Goal: Transaction & Acquisition: Purchase product/service

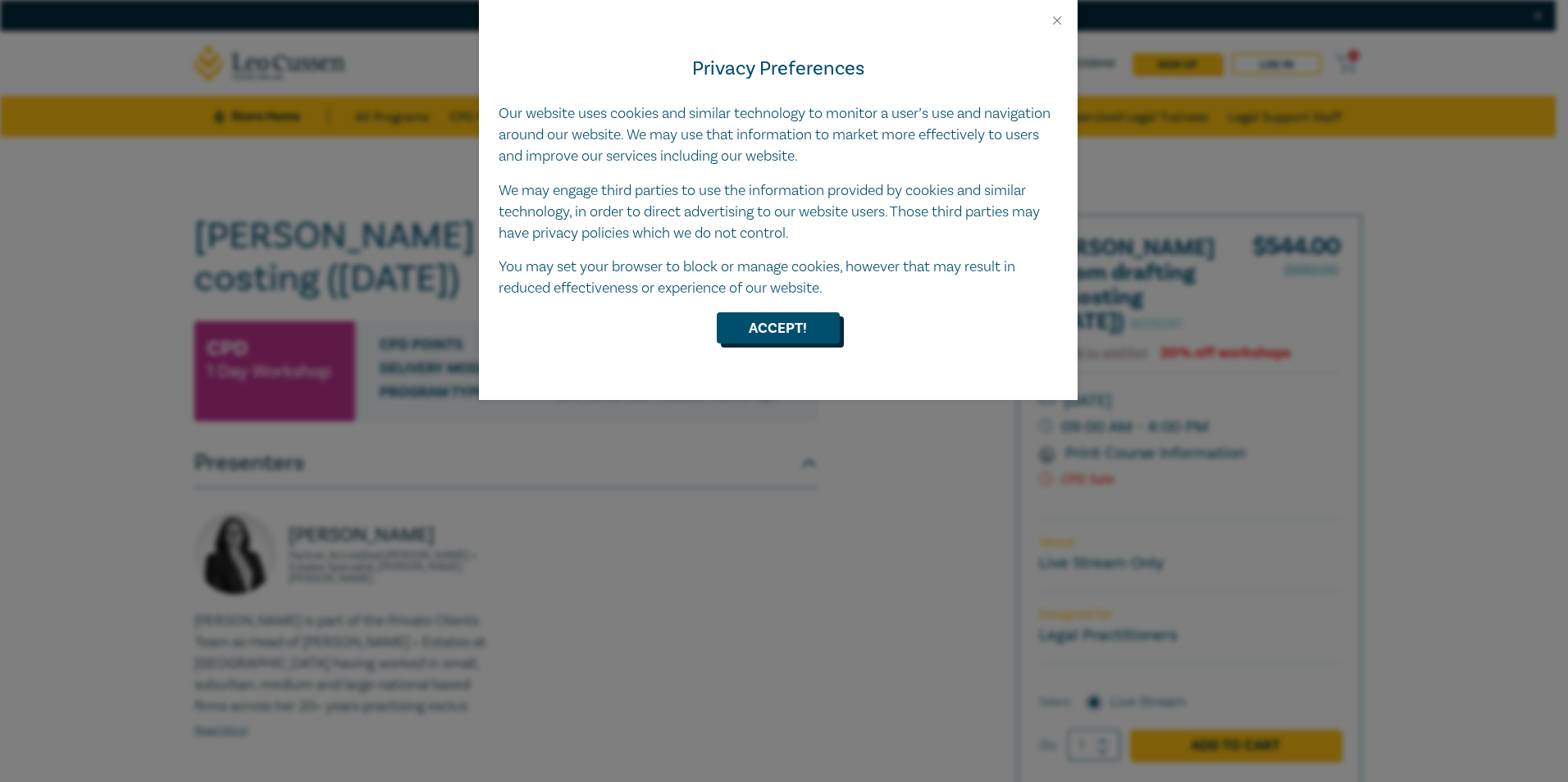
click at [791, 331] on button "Accept!" at bounding box center [777, 328] width 123 height 31
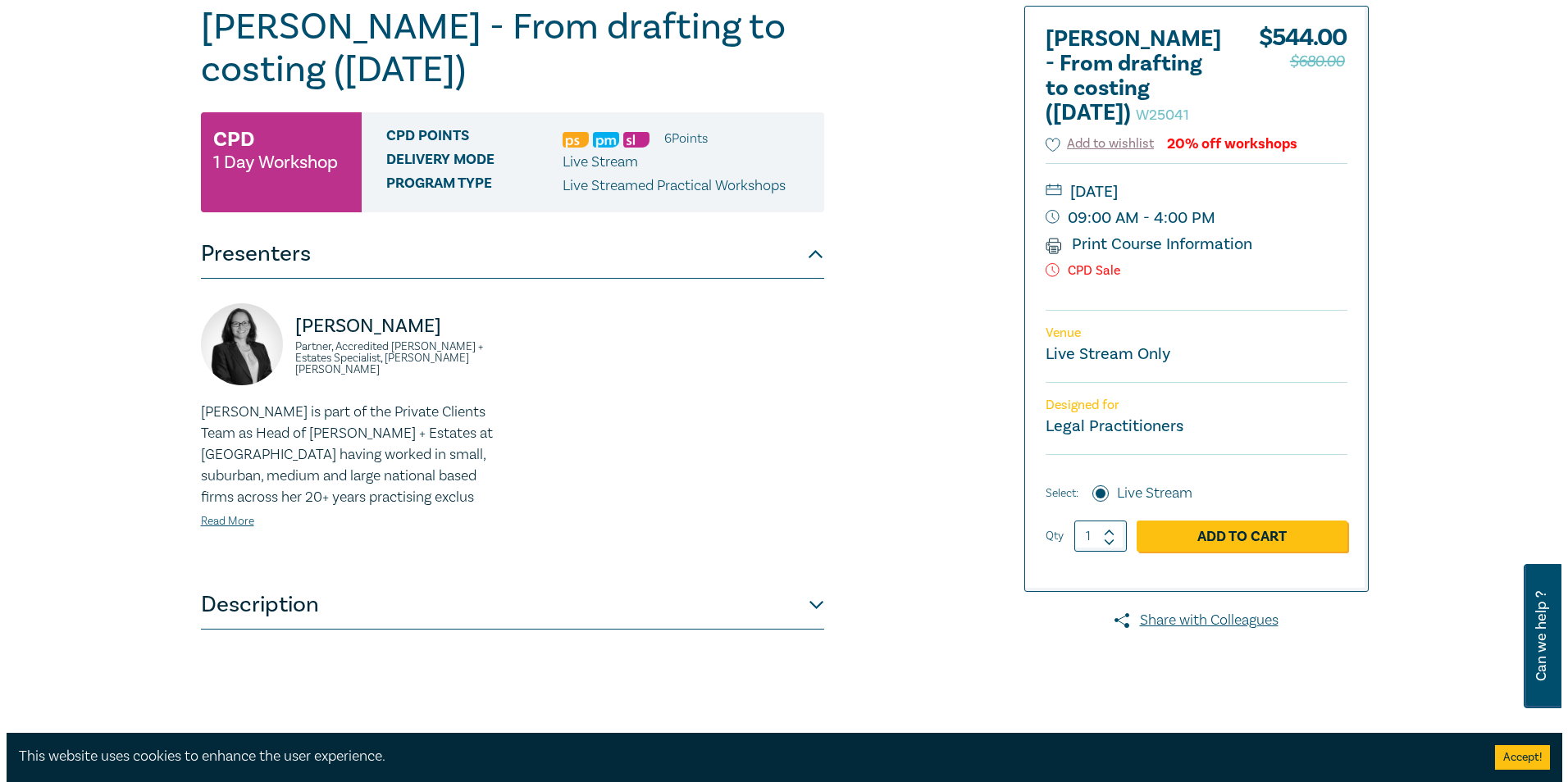
scroll to position [246, 0]
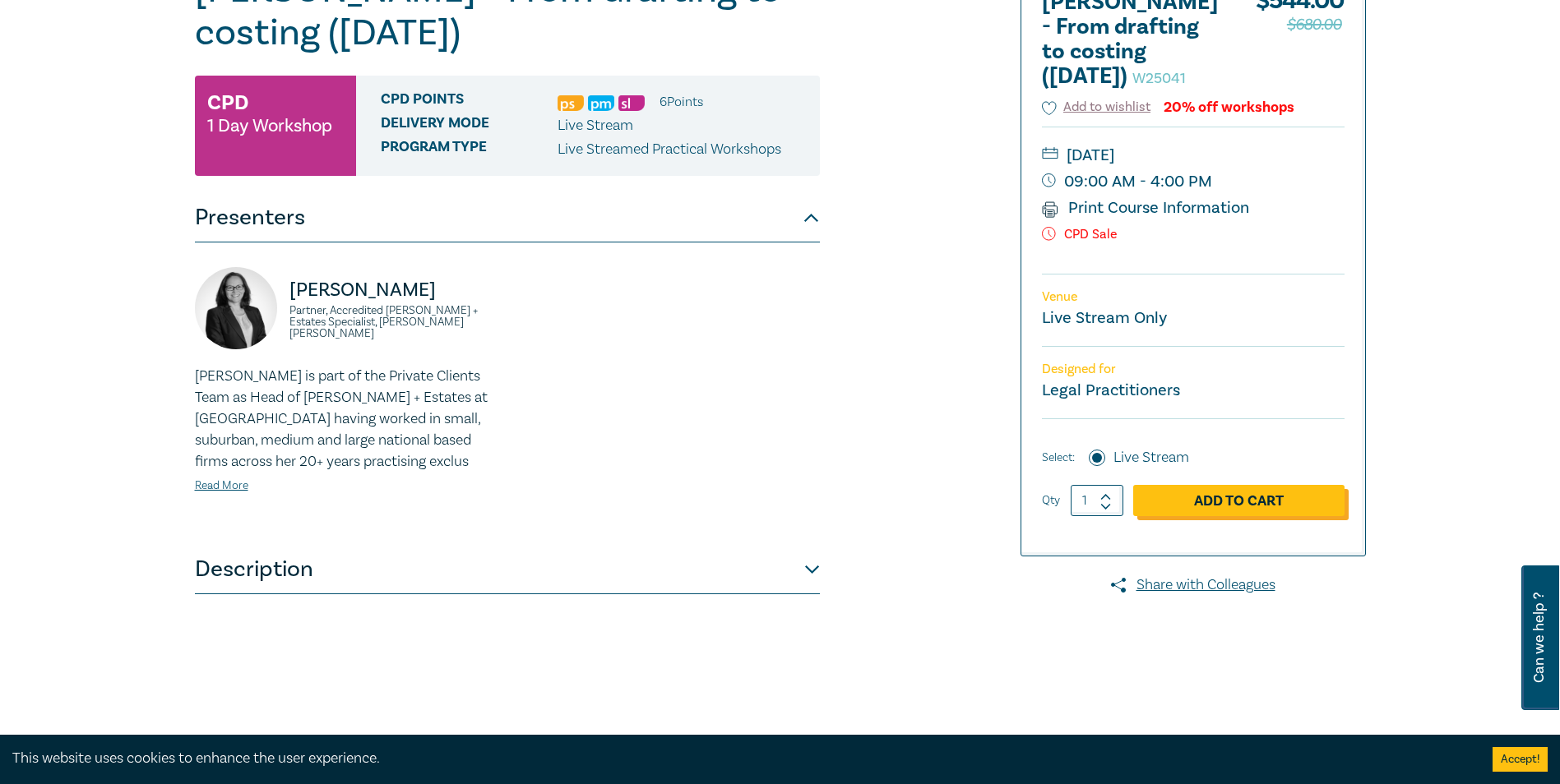
click at [1251, 517] on link "Add to Cart" at bounding box center [1239, 501] width 212 height 31
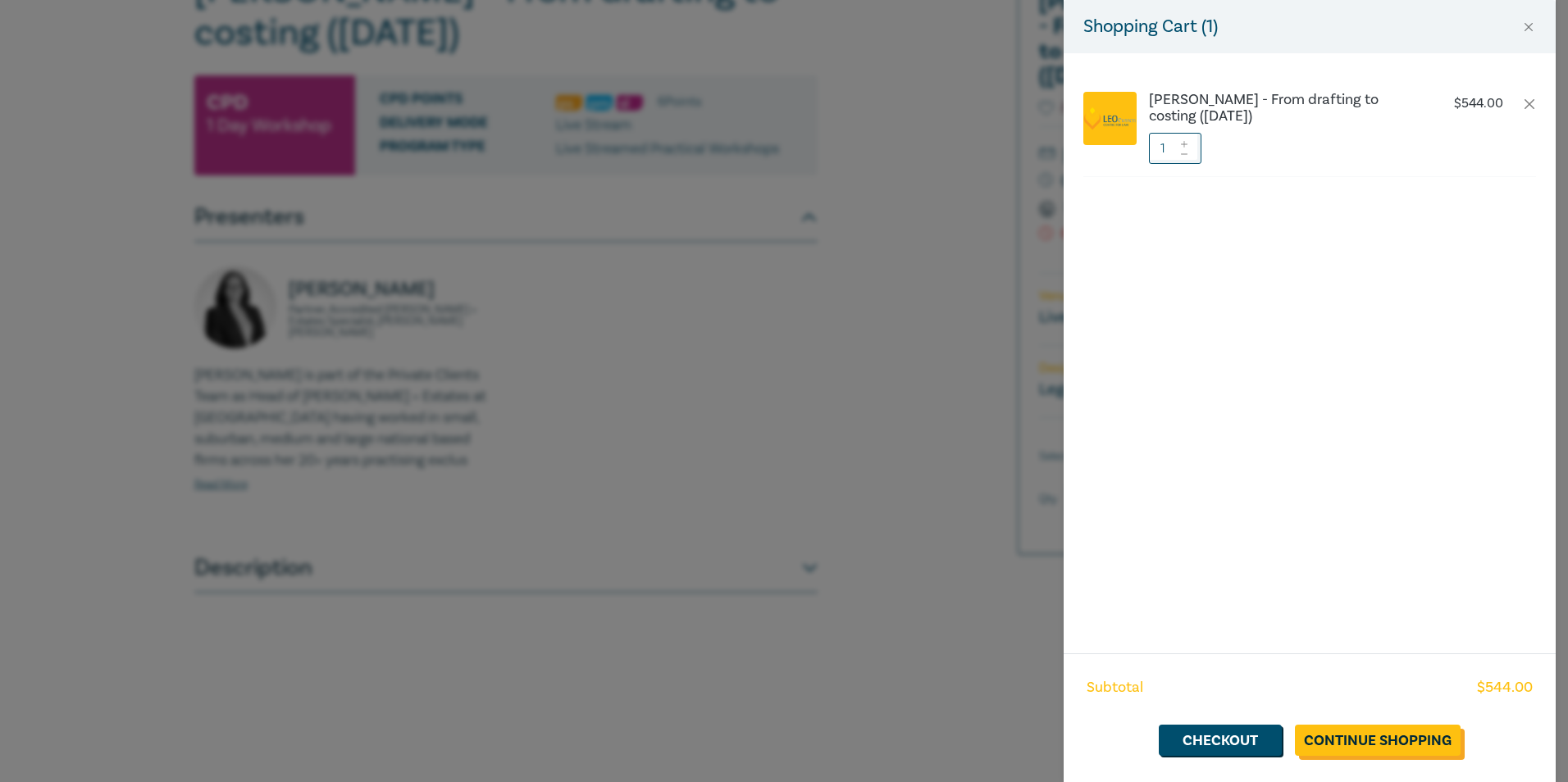
click at [1389, 744] on link "Continue Shopping" at bounding box center [1378, 740] width 166 height 31
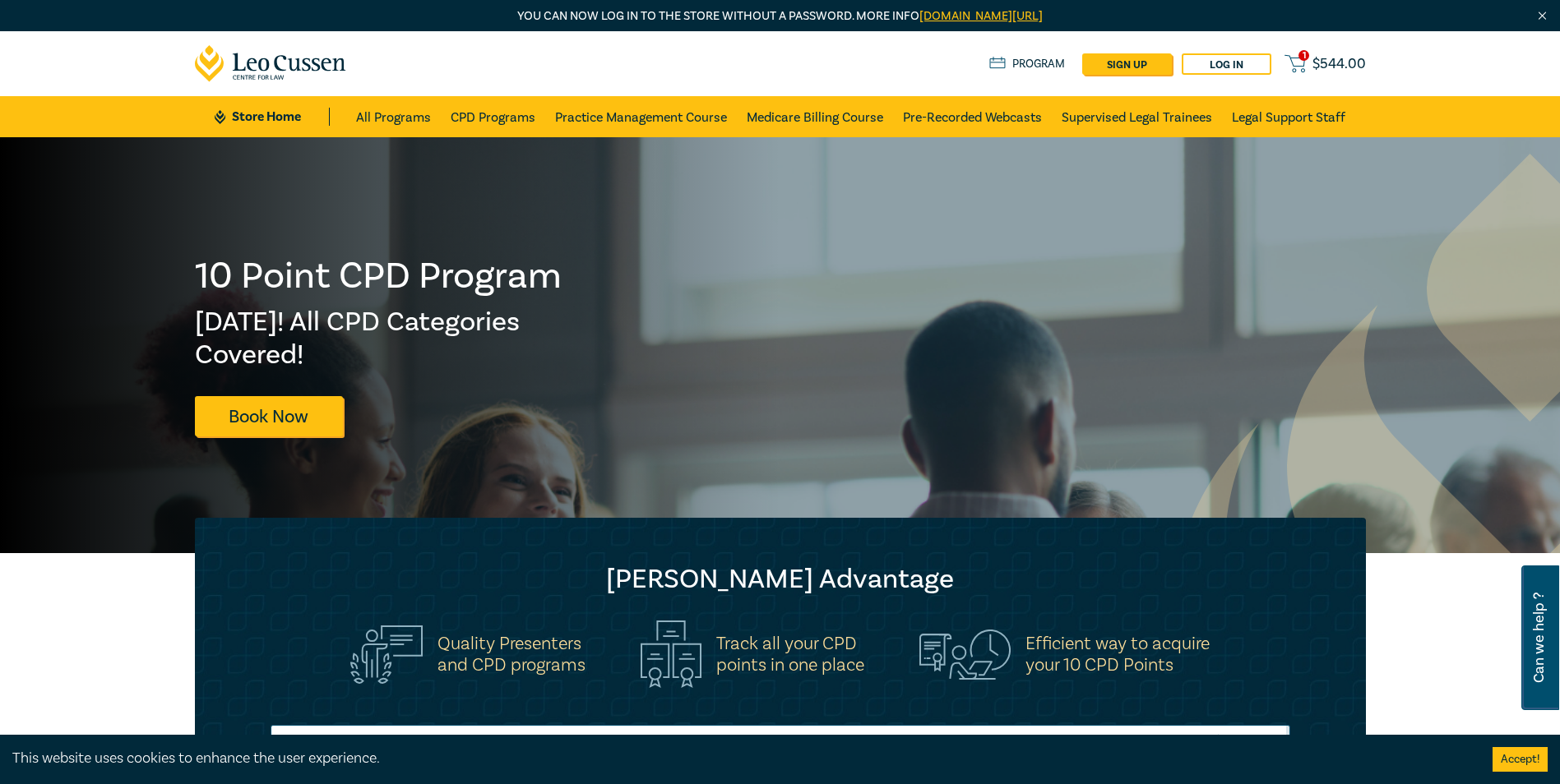
drag, startPoint x: 1294, startPoint y: 34, endPoint x: 1290, endPoint y: 60, distance: 26.3
click at [1290, 60] on icon at bounding box center [1294, 64] width 21 height 21
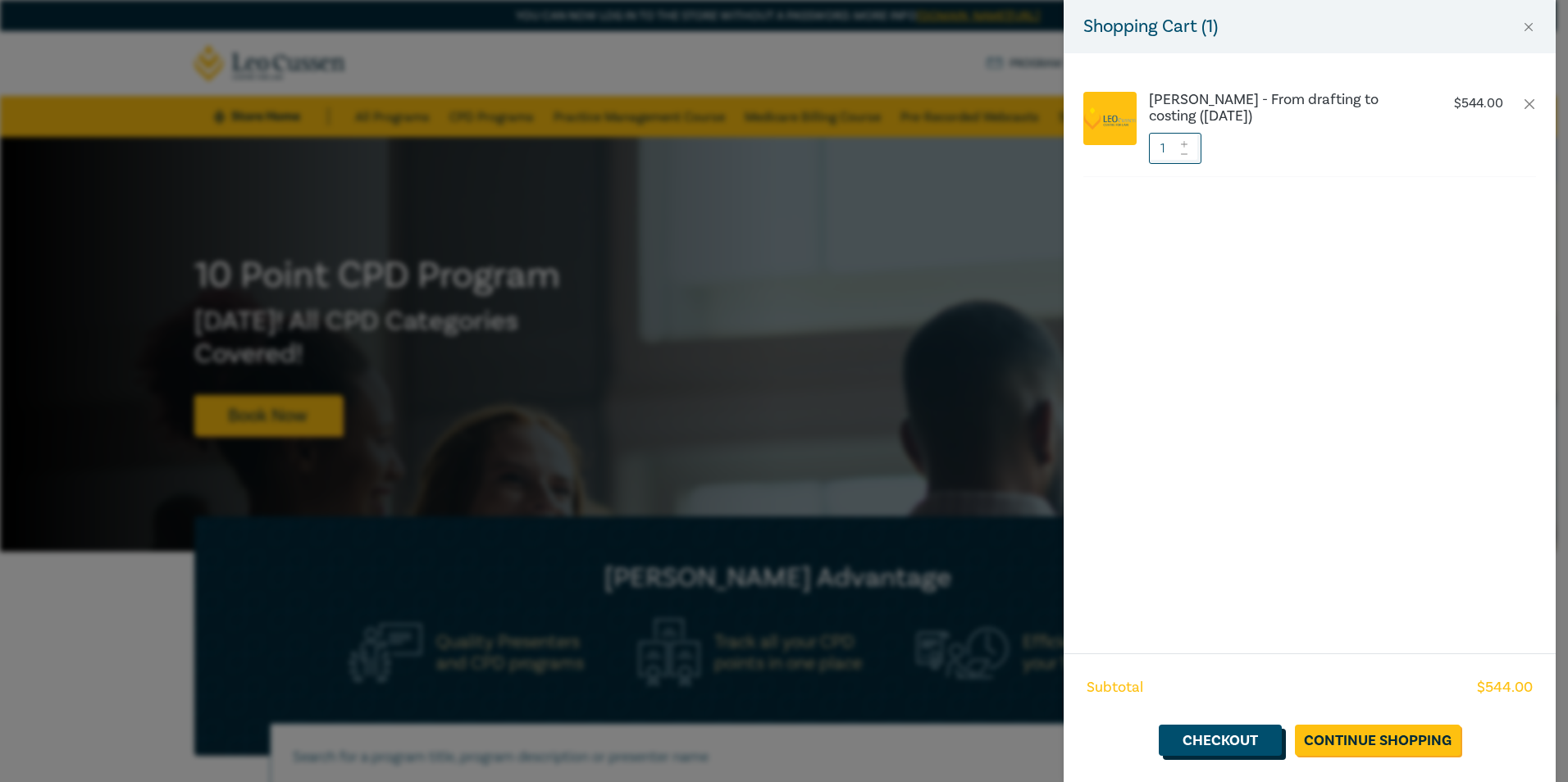
click at [1252, 741] on link "Checkout" at bounding box center [1219, 740] width 123 height 31
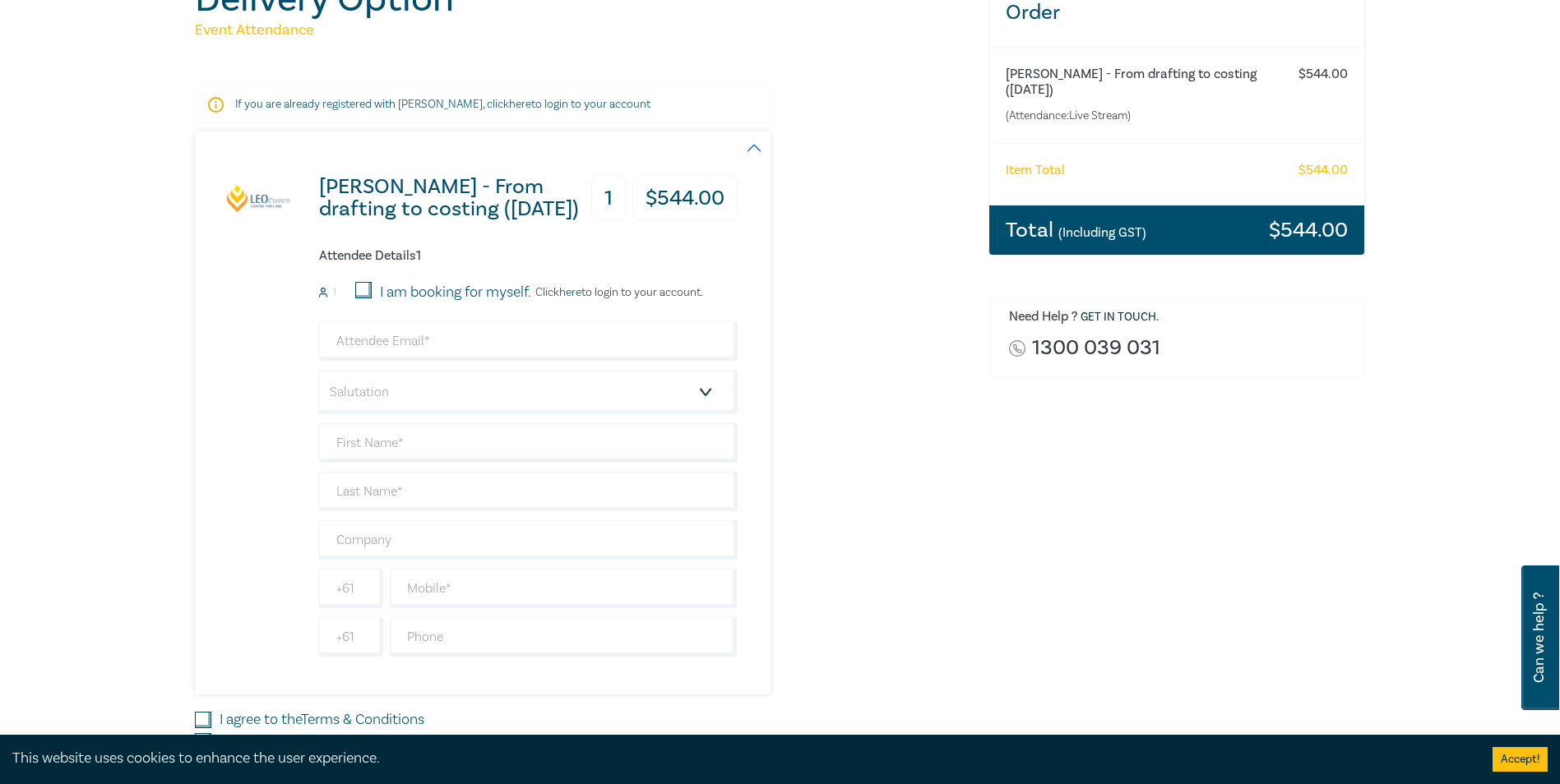
scroll to position [246, 0]
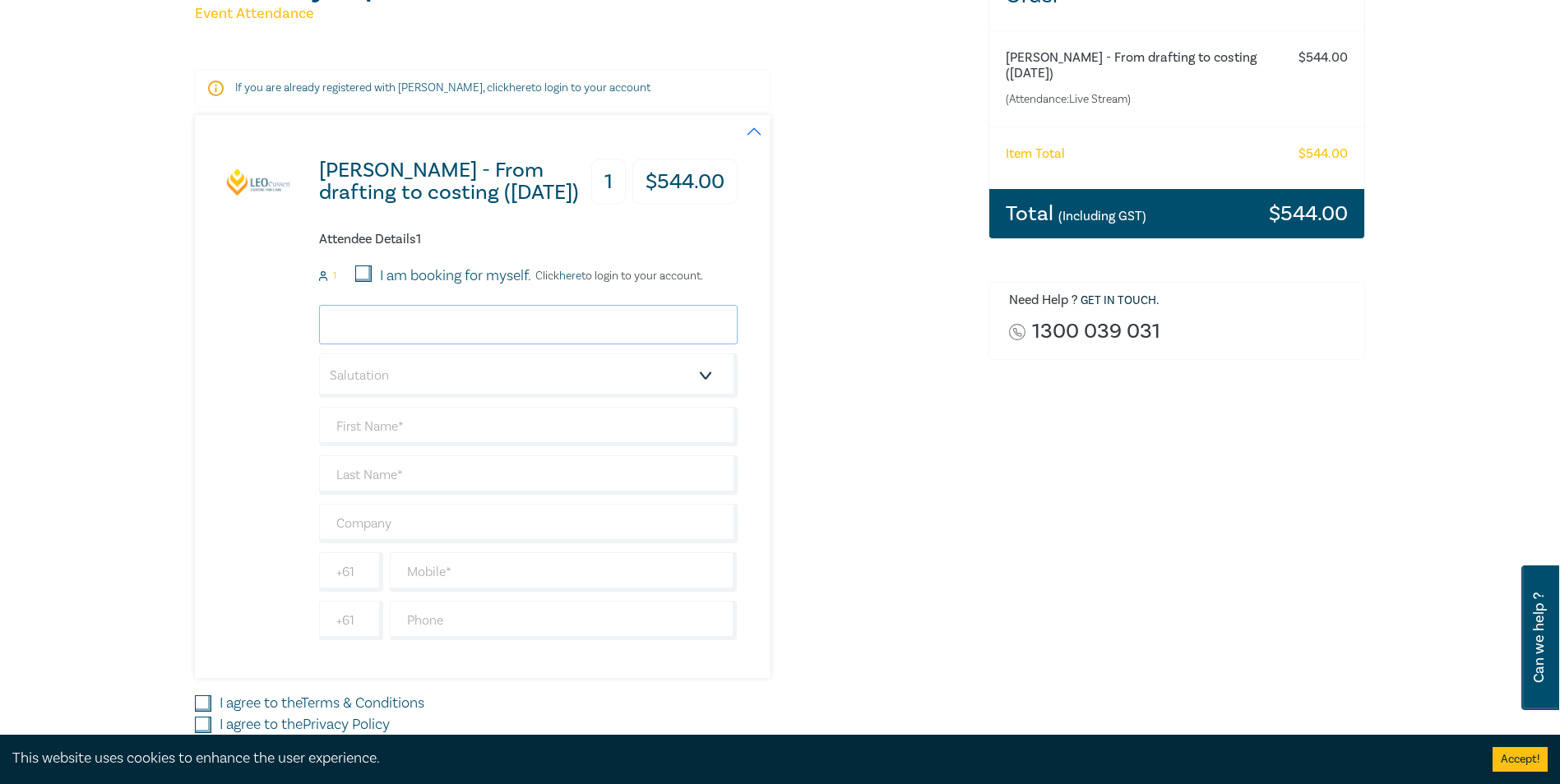
click at [453, 323] on input "email" at bounding box center [529, 324] width 419 height 39
type input "[PERSON_NAME][EMAIL_ADDRESS][DOMAIN_NAME]"
click at [498, 369] on select "Salutation Mr. Mrs. Ms. Miss Dr. Prof. Other" at bounding box center [529, 375] width 419 height 45
select select "Mr."
click at [319, 353] on select "Salutation Mr. Mrs. Ms. Miss Dr. Prof. Other" at bounding box center [529, 375] width 419 height 45
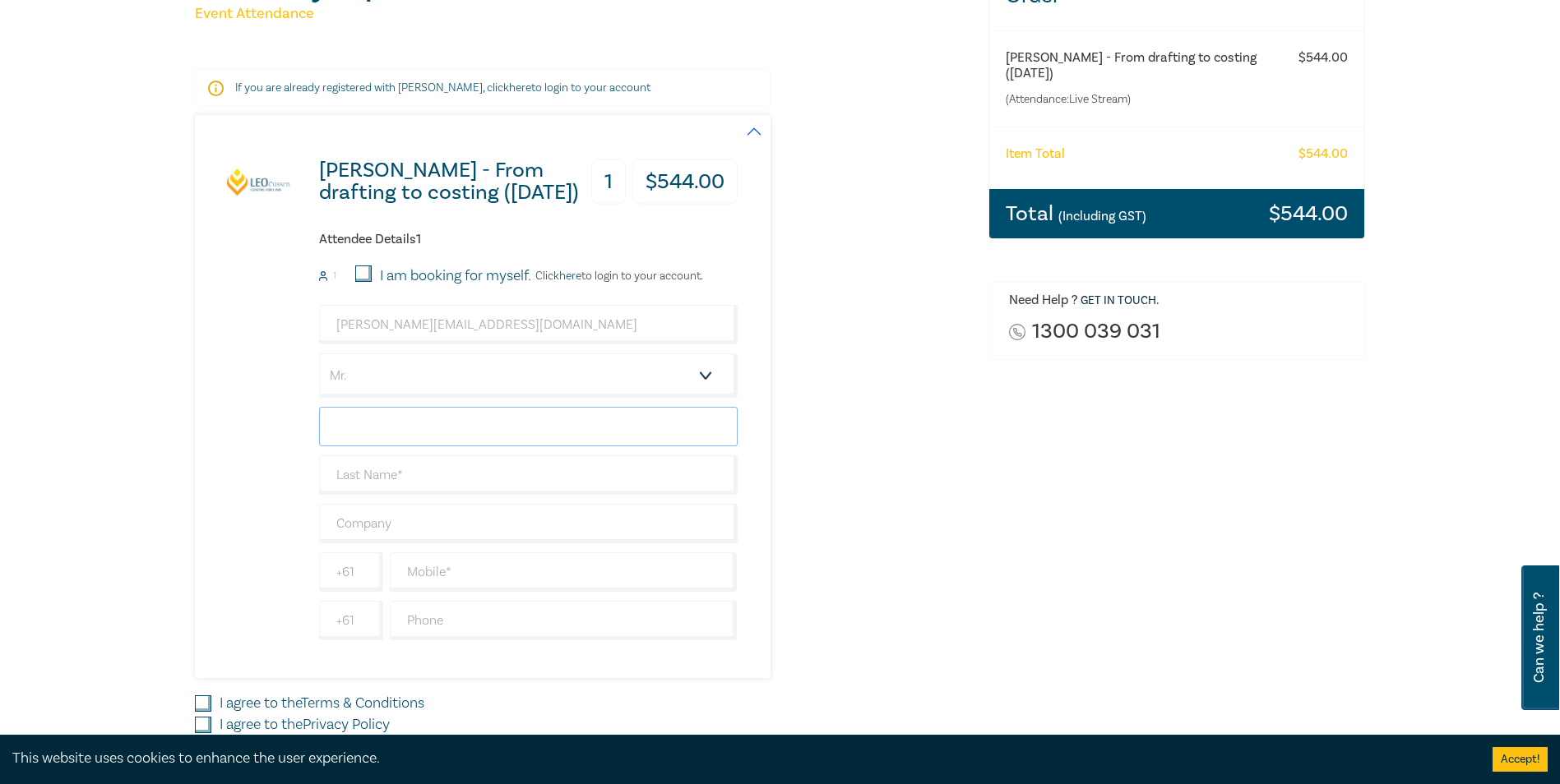
click at [411, 427] on input "text" at bounding box center [529, 426] width 419 height 39
type input "[PERSON_NAME]"
click at [454, 479] on input "text" at bounding box center [529, 475] width 419 height 39
type input "[PERSON_NAME]"
click at [415, 528] on input "text" at bounding box center [529, 523] width 419 height 39
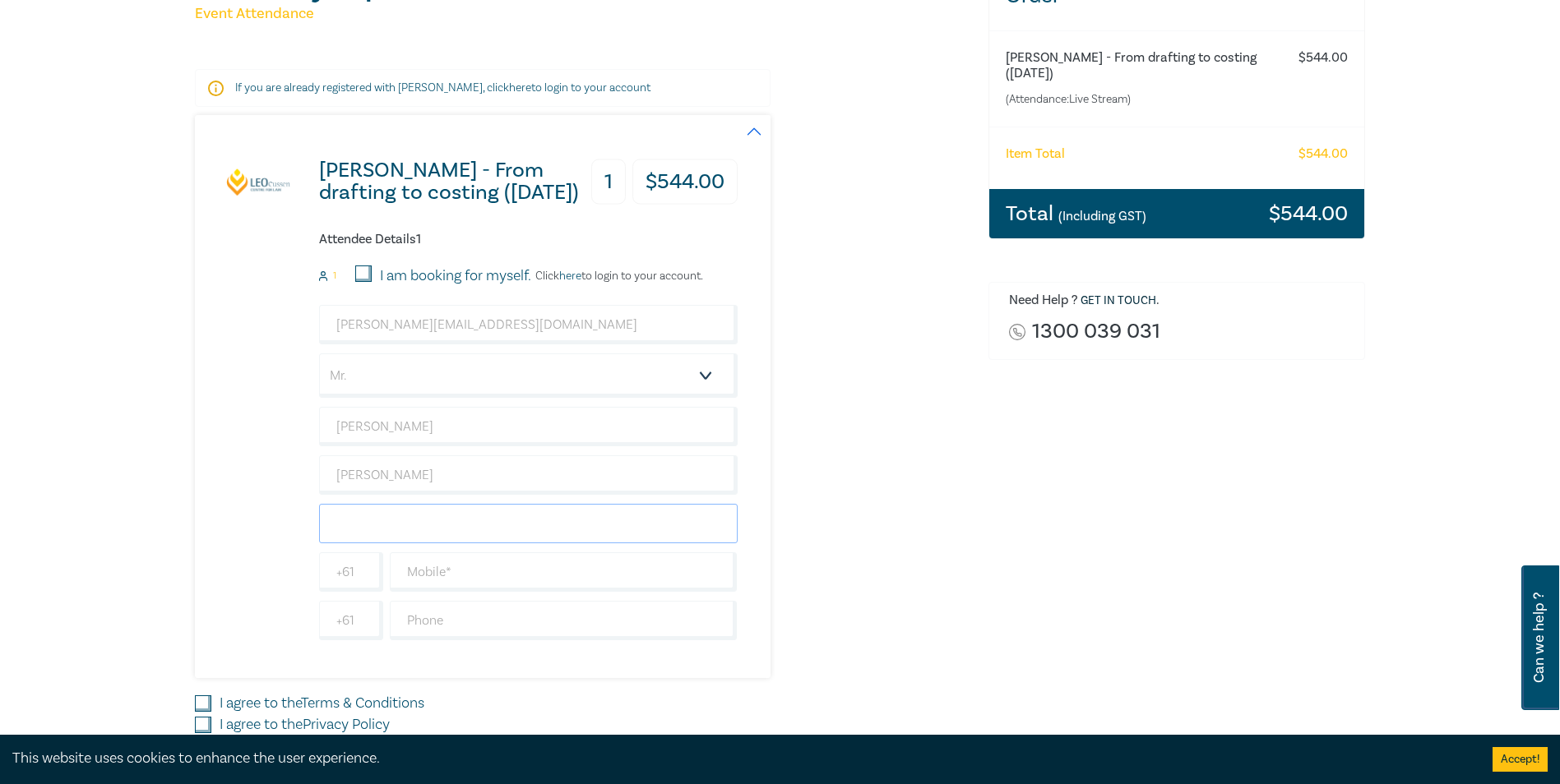
type input "Olivetree Legal"
click at [466, 617] on input "text" at bounding box center [563, 621] width 348 height 39
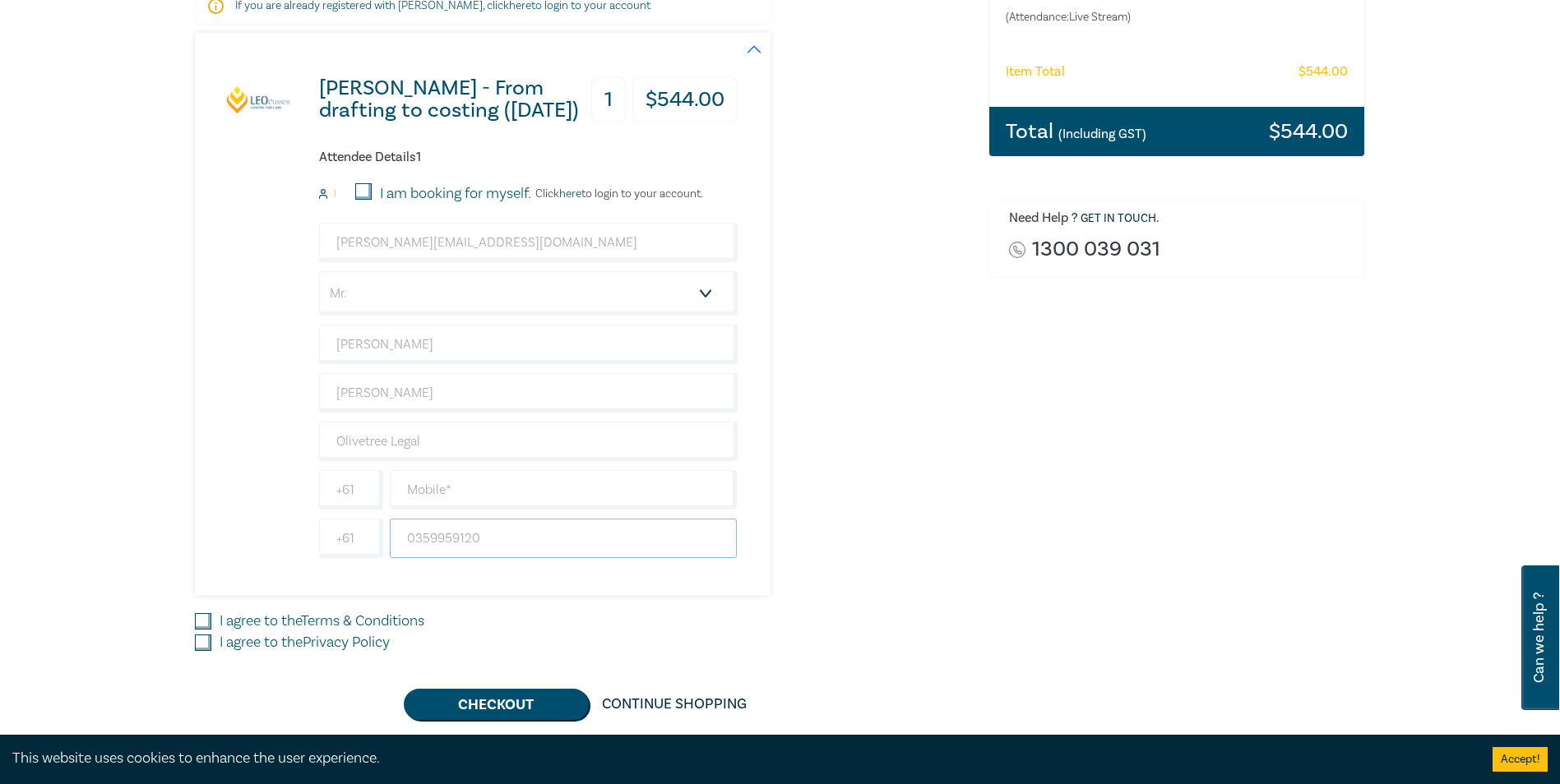
scroll to position [411, 0]
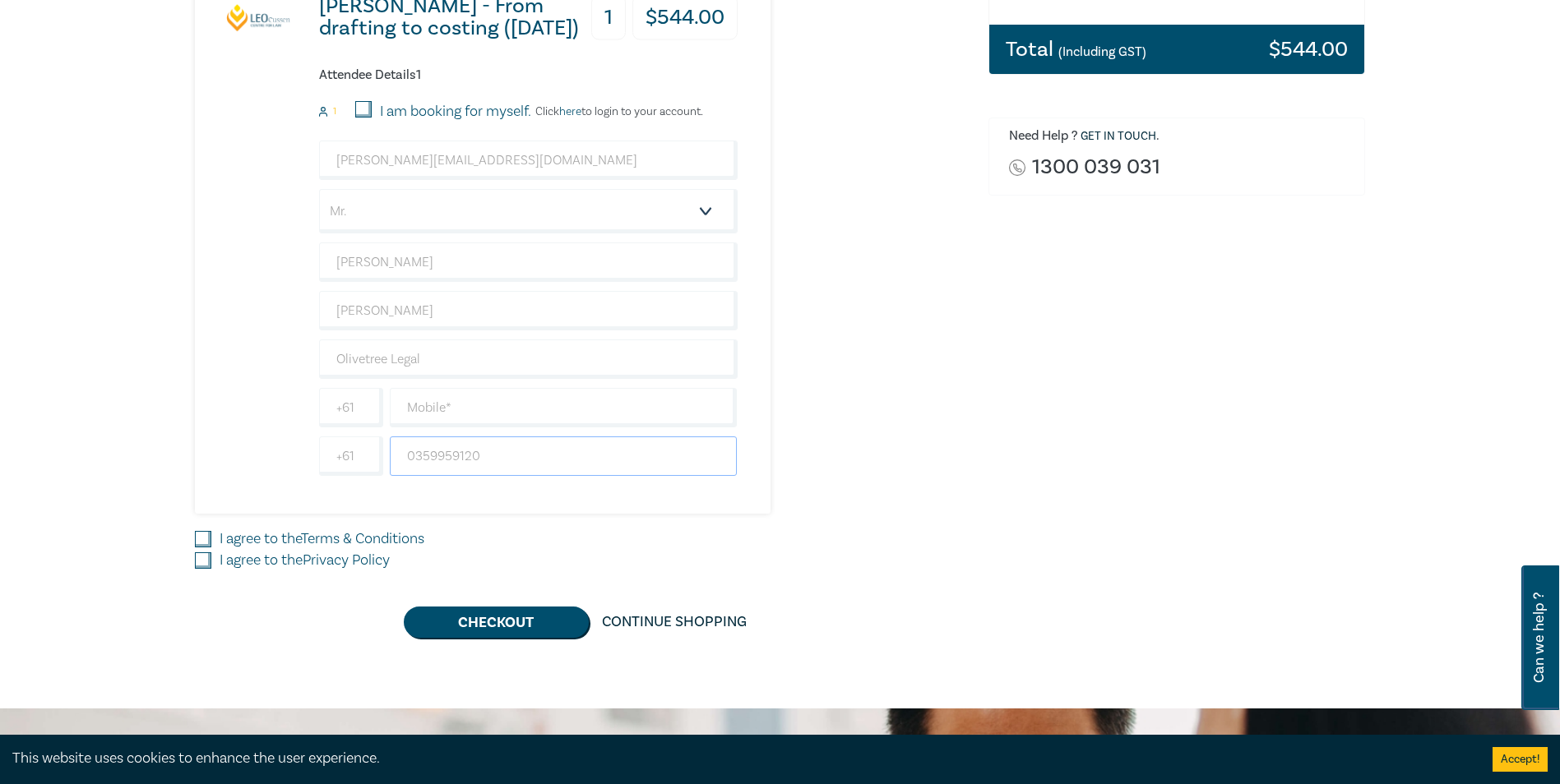
type input "0359959120"
click at [204, 536] on input "I agree to the Terms & Conditions" at bounding box center [204, 539] width 16 height 16
checkbox input "true"
click at [204, 558] on input "I agree to the Privacy Policy" at bounding box center [204, 560] width 16 height 16
checkbox input "true"
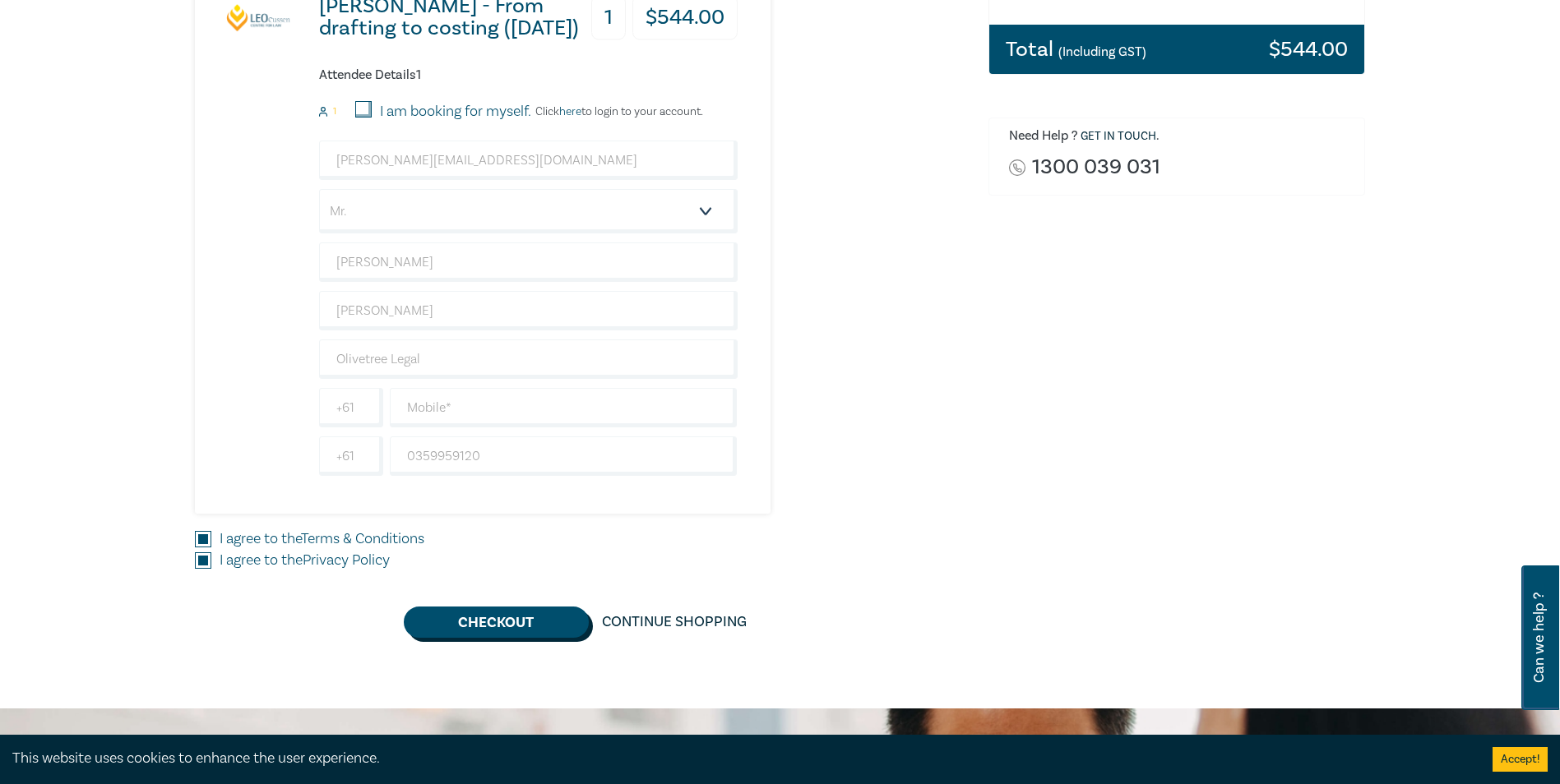
click at [518, 628] on button "Checkout" at bounding box center [496, 622] width 185 height 31
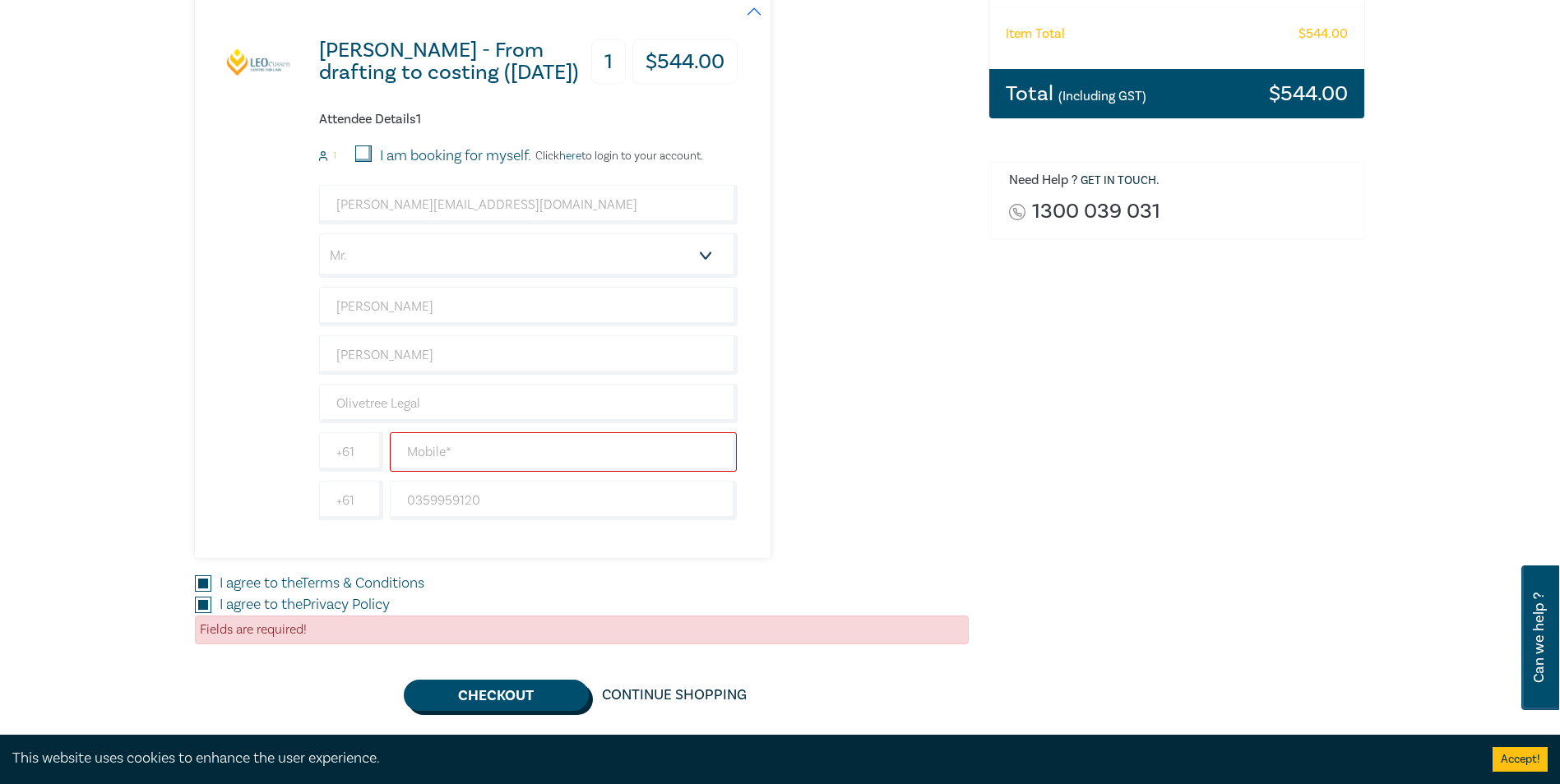
scroll to position [329, 0]
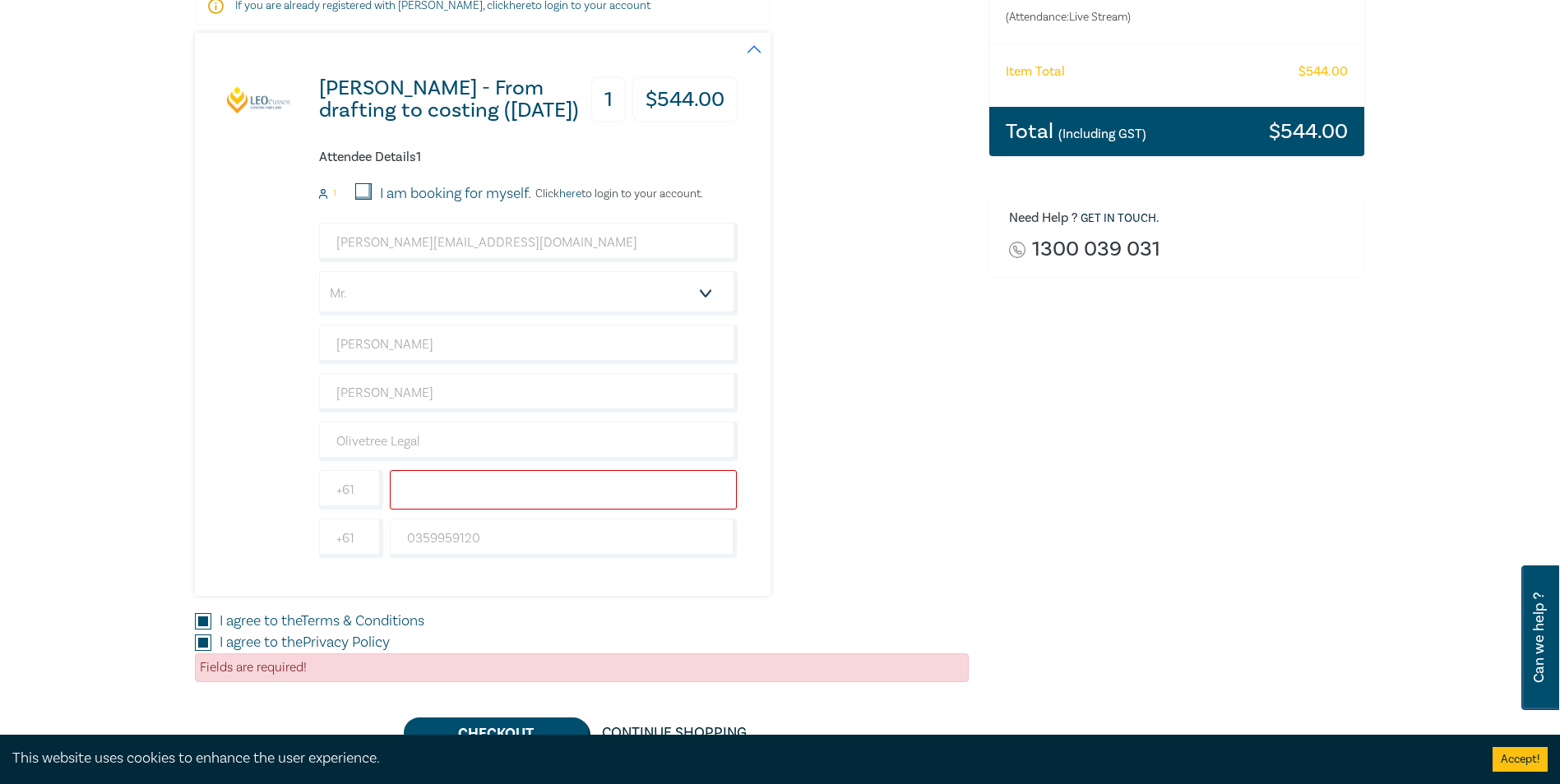
click at [486, 498] on input "text" at bounding box center [563, 489] width 348 height 39
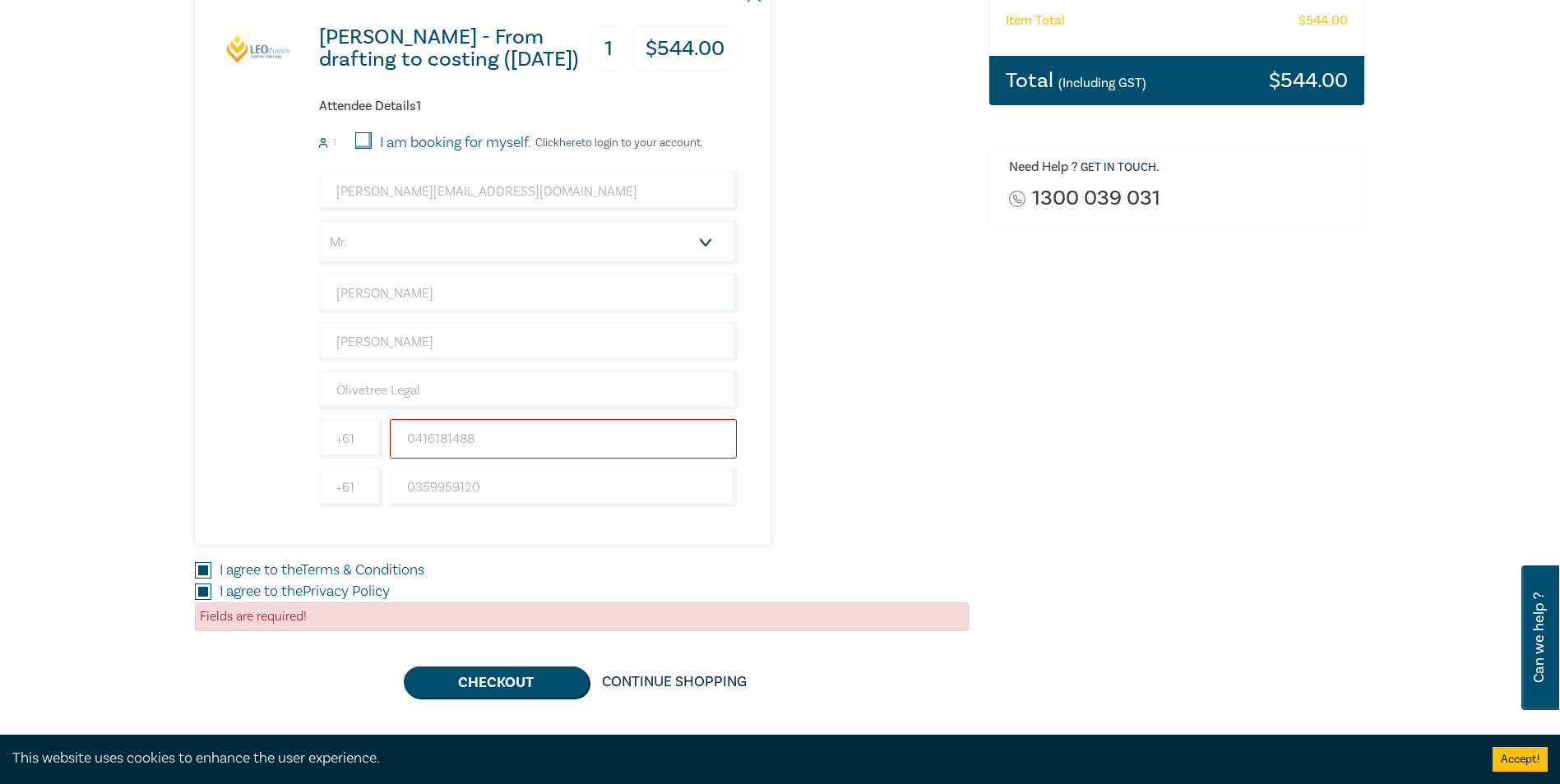
scroll to position [411, 0]
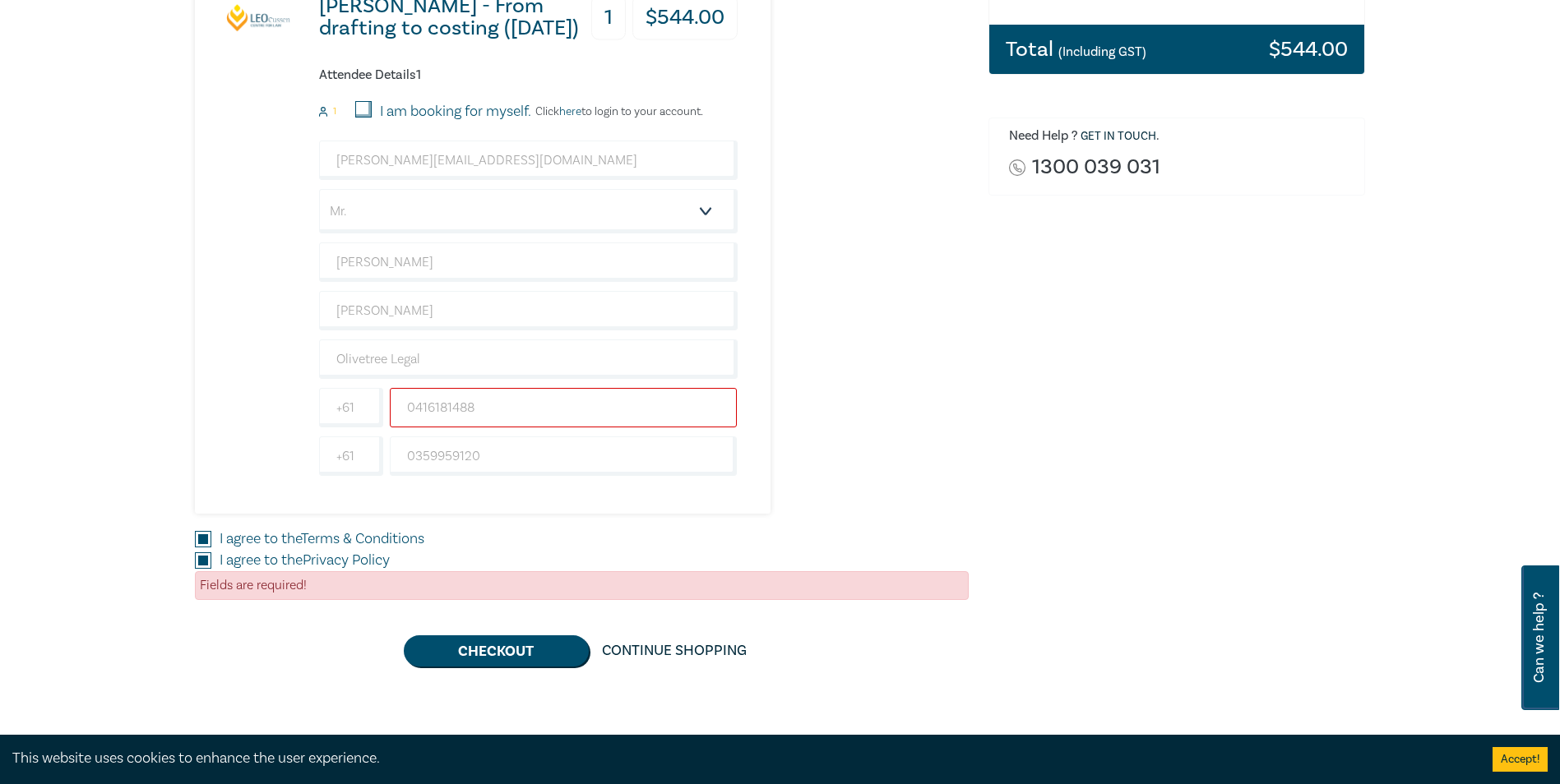
type input "0416181488"
click at [525, 528] on div "I agree to the Terms & Conditions" at bounding box center [582, 538] width 774 height 21
click at [503, 660] on button "Checkout" at bounding box center [496, 651] width 185 height 31
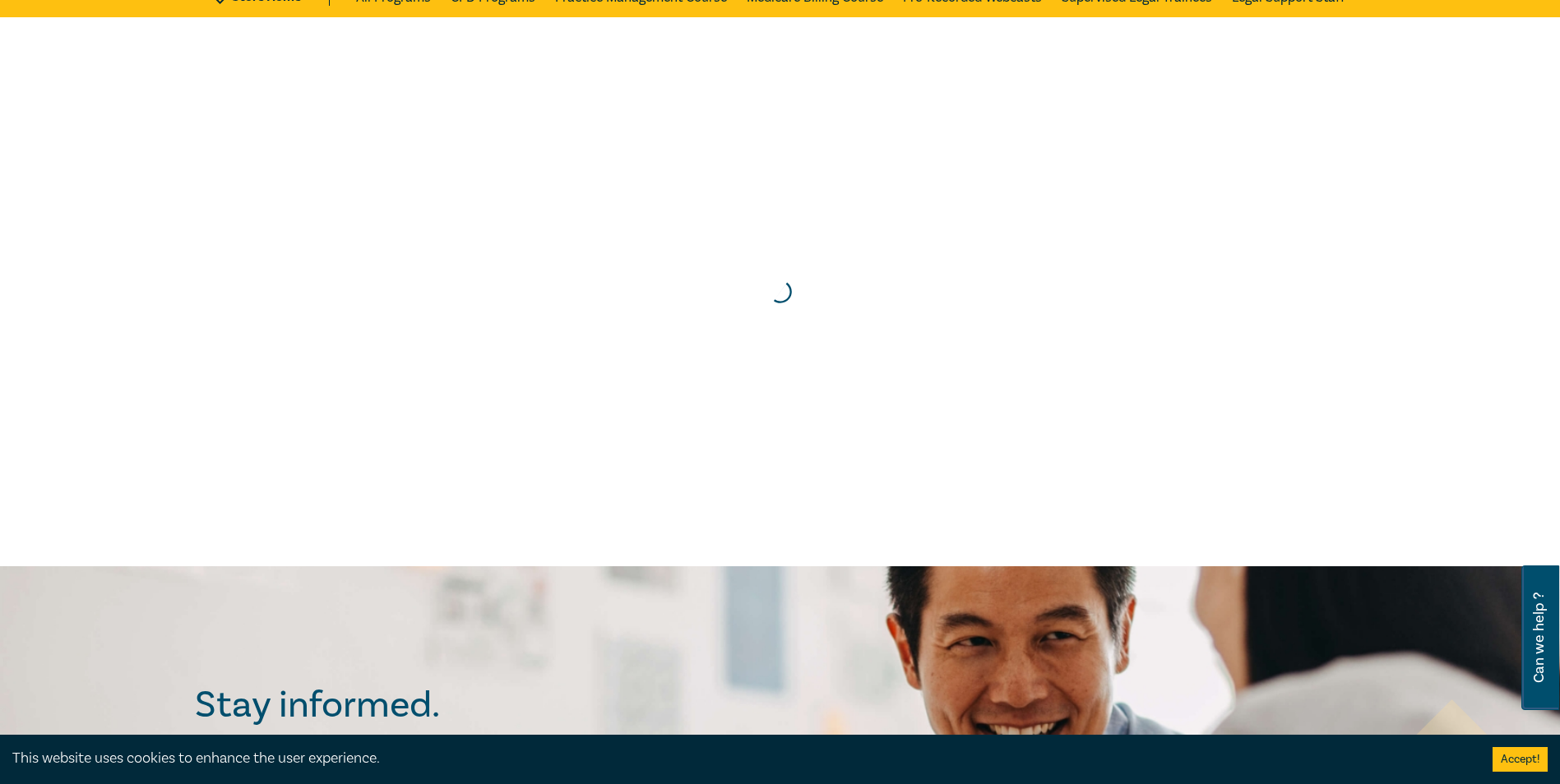
scroll to position [0, 0]
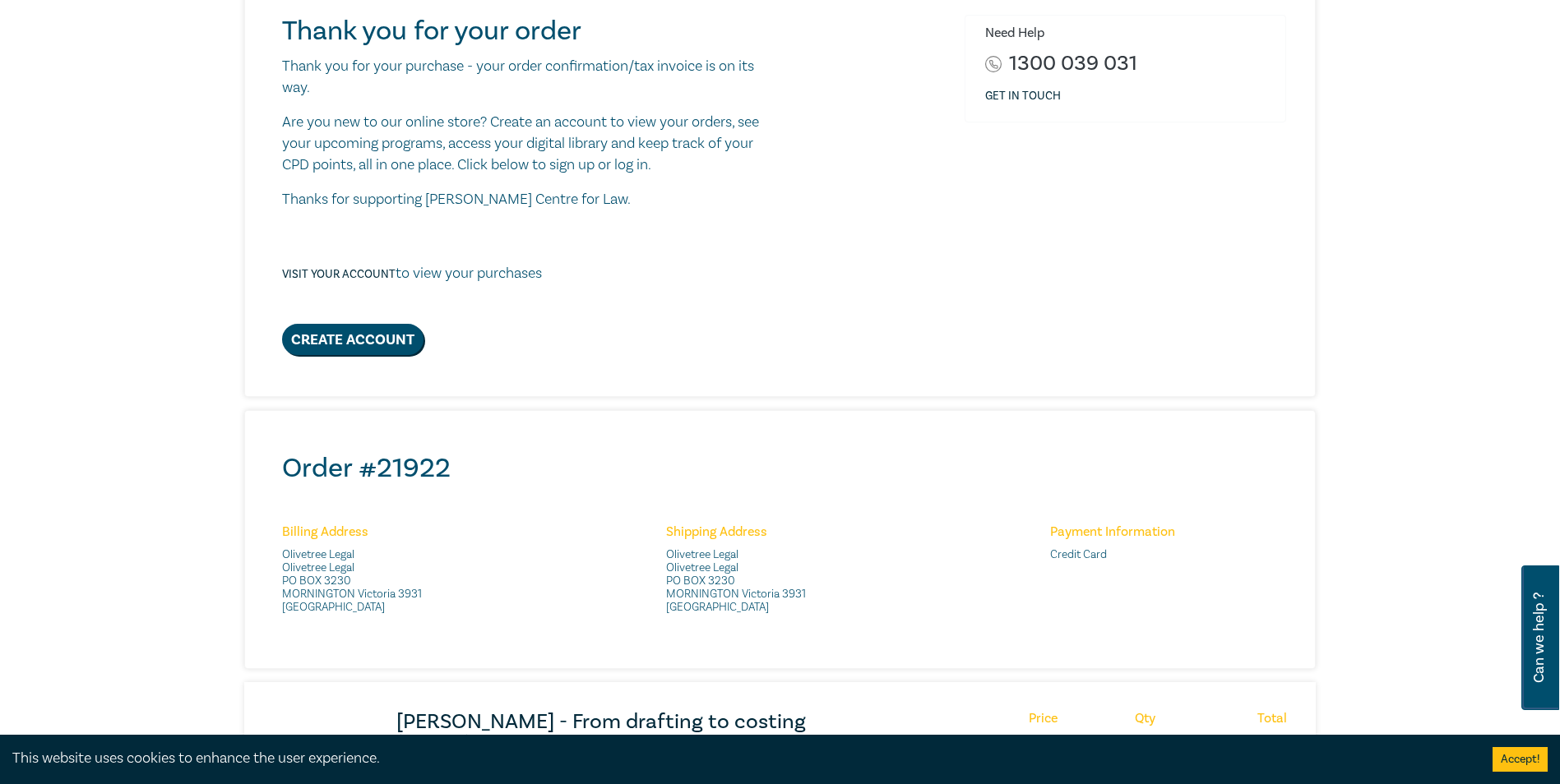
scroll to position [82, 0]
